Goal: Information Seeking & Learning: Check status

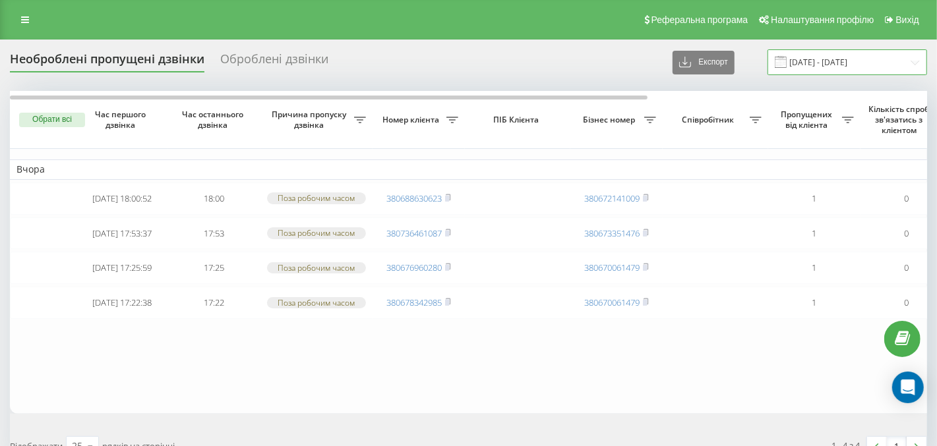
click at [867, 55] on input "21.09.2025 - 21.09.2025" at bounding box center [847, 62] width 160 height 26
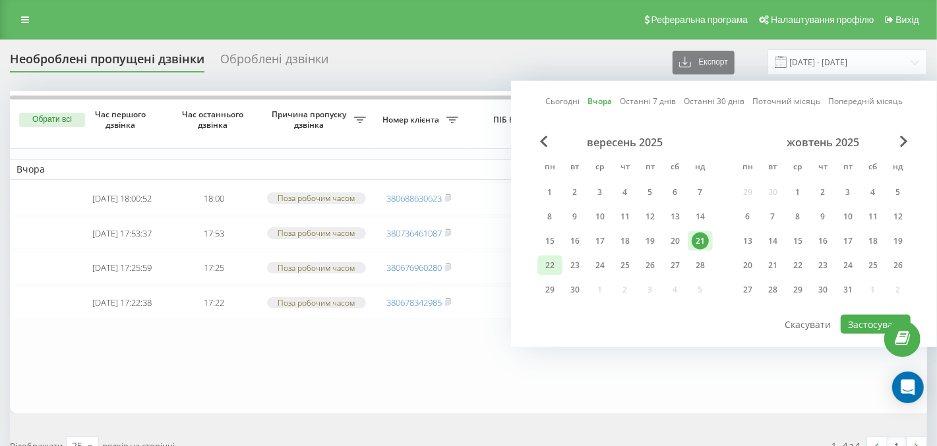
click at [551, 266] on div "22" at bounding box center [549, 265] width 17 height 17
click at [716, 379] on table "Вчора 2025-09-21 18:00:52 18:00 Поза робочим часом 380688630623 380672141009 1 …" at bounding box center [669, 252] width 1318 height 323
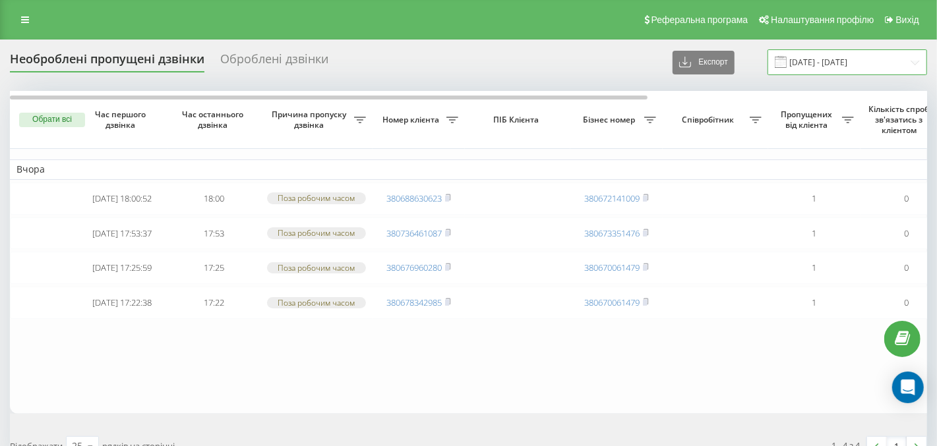
click at [877, 59] on input "21.09.2025 - 21.09.2025" at bounding box center [847, 62] width 160 height 26
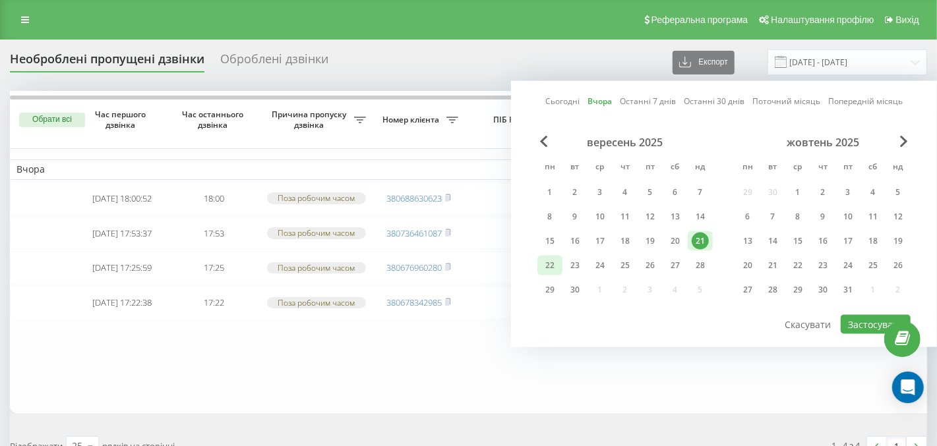
click at [554, 270] on div "22" at bounding box center [549, 265] width 17 height 17
click at [867, 319] on button "Застосувати" at bounding box center [875, 324] width 70 height 19
type input "22.09.2025 - 22.09.2025"
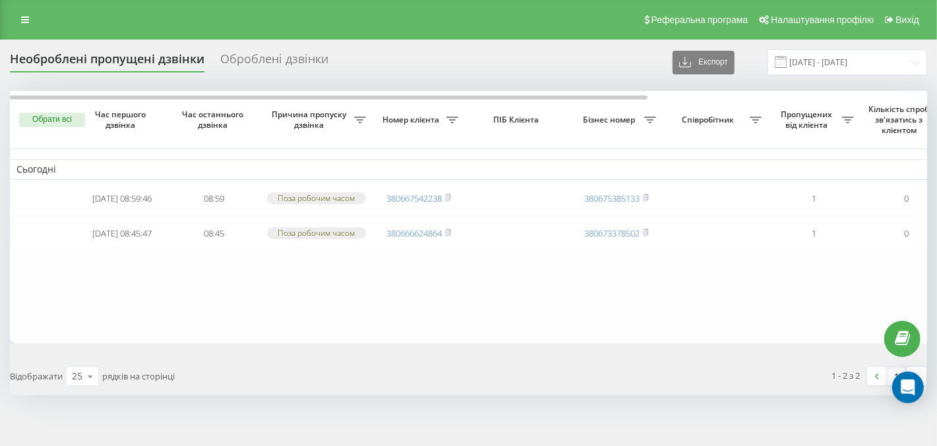
click at [268, 63] on div "Оброблені дзвінки" at bounding box center [274, 62] width 108 height 20
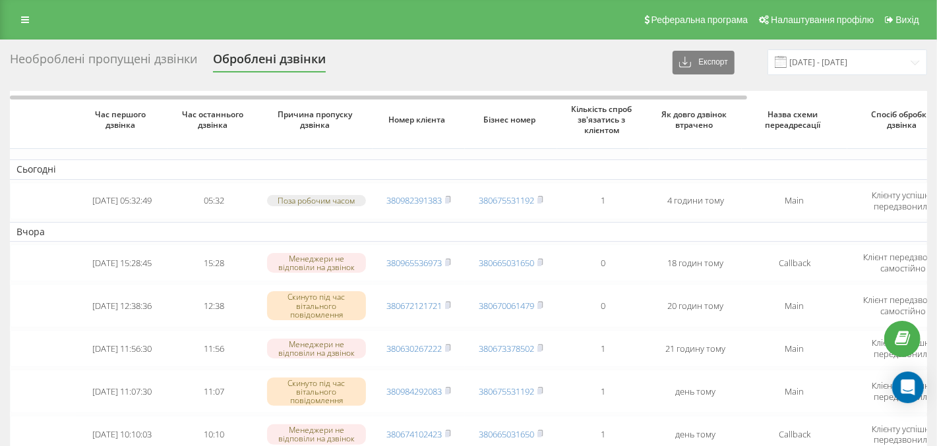
click at [127, 54] on div "Необроблені пропущені дзвінки" at bounding box center [103, 62] width 187 height 20
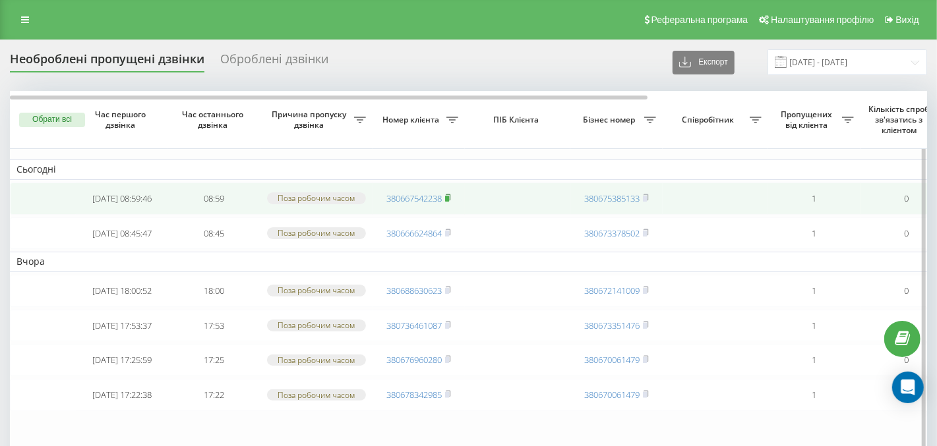
click at [451, 202] on icon at bounding box center [448, 198] width 6 height 8
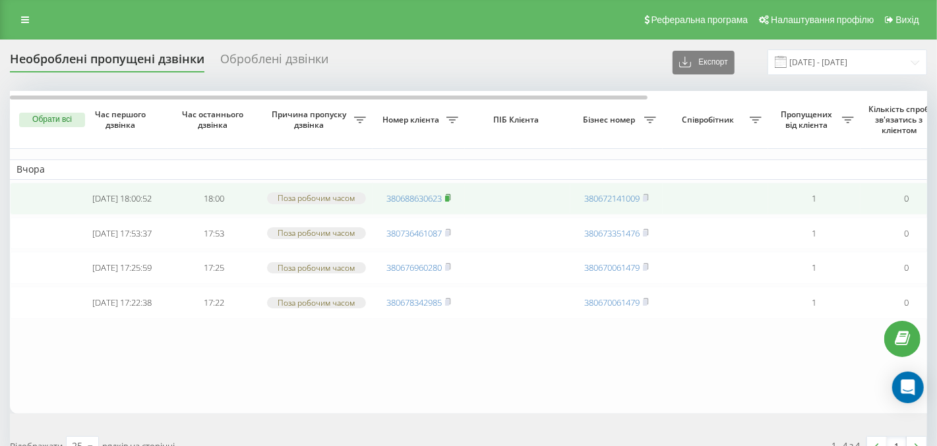
click at [448, 199] on rect at bounding box center [447, 199] width 4 height 6
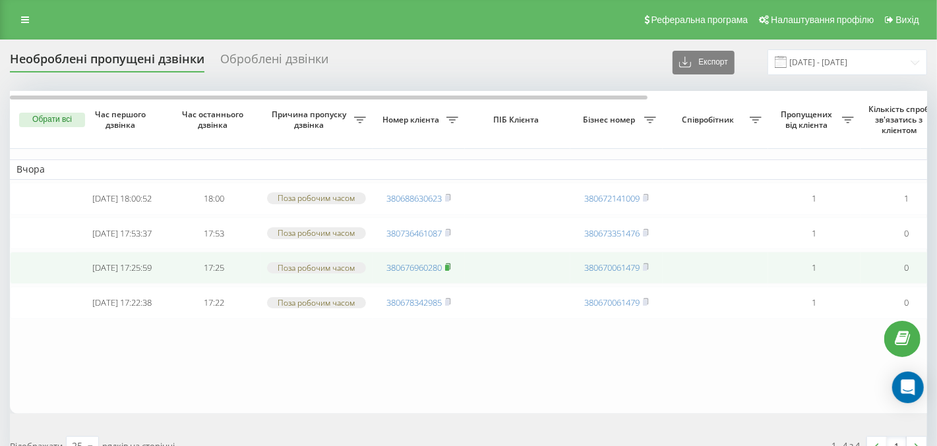
click at [449, 271] on rect at bounding box center [447, 268] width 4 height 6
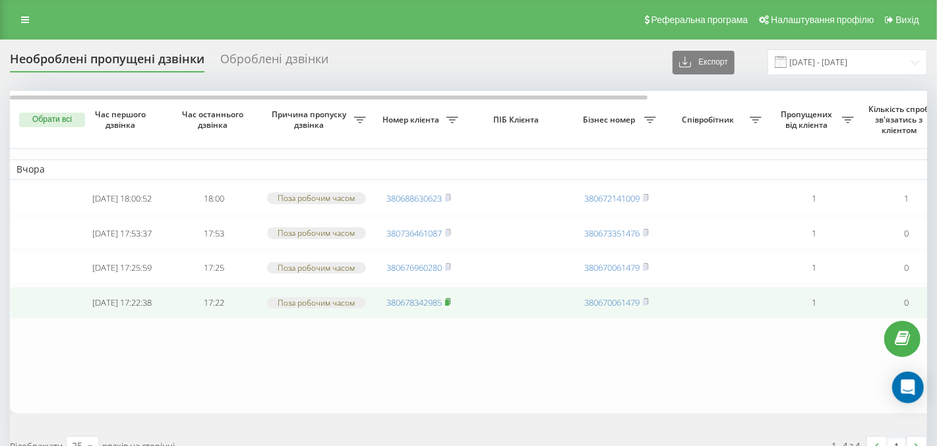
click at [449, 306] on icon at bounding box center [448, 302] width 6 height 8
